Goal: Transaction & Acquisition: Purchase product/service

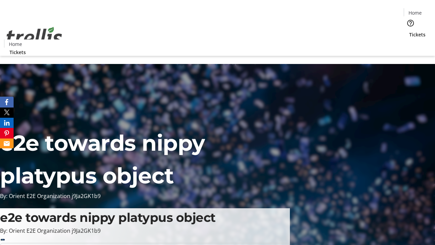
click at [409, 31] on span "Tickets" at bounding box center [417, 34] width 16 height 7
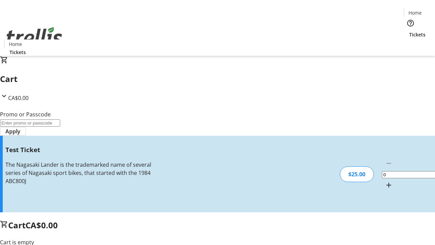
click at [385, 181] on mat-icon "Increment by one" at bounding box center [389, 185] width 8 height 8
type input "1"
